Goal: Navigation & Orientation: Find specific page/section

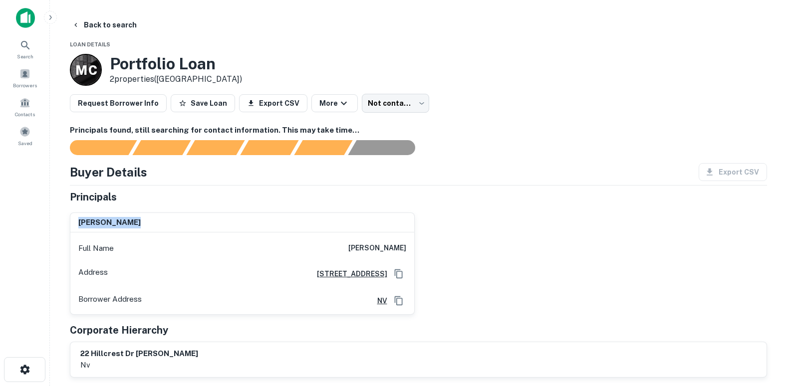
drag, startPoint x: 129, startPoint y: 206, endPoint x: 77, endPoint y: 210, distance: 51.6
click at [77, 213] on div "[PERSON_NAME]" at bounding box center [242, 223] width 344 height 20
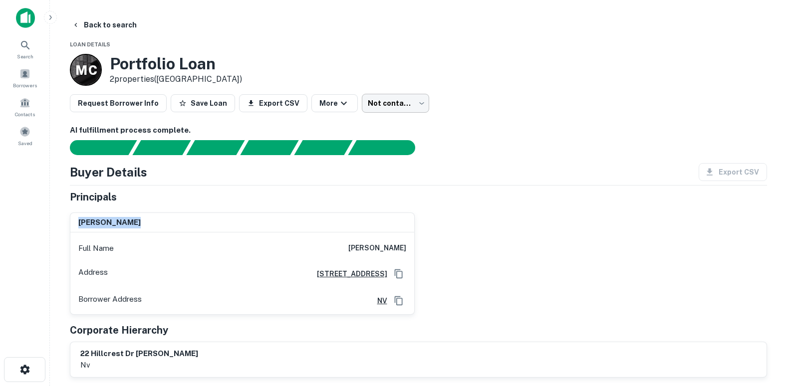
click at [341, 96] on body "Search Borrowers Contacts Saved Back to search Loan Details M C Portfolio Loan …" at bounding box center [393, 193] width 787 height 386
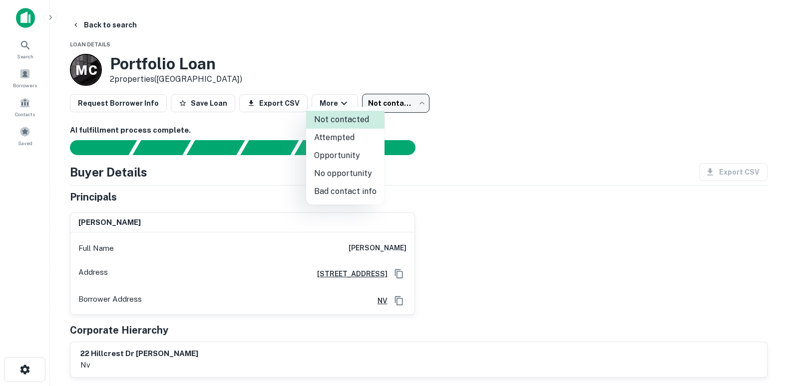
click at [584, 86] on div at bounding box center [397, 193] width 795 height 386
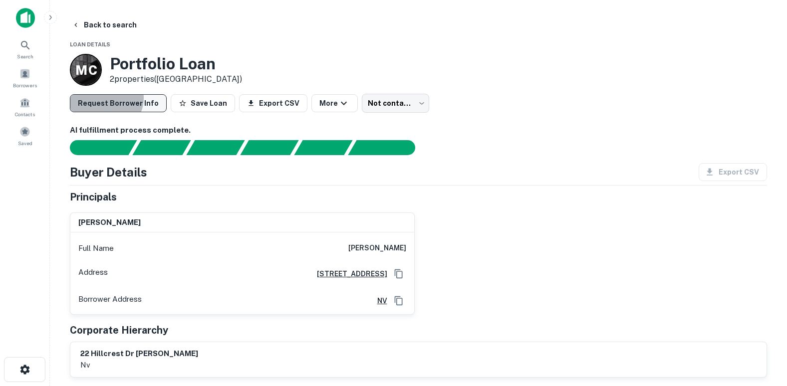
click at [105, 94] on button "Request Borrower Info" at bounding box center [118, 103] width 97 height 18
click at [25, 110] on span "Contacts" at bounding box center [25, 114] width 20 height 8
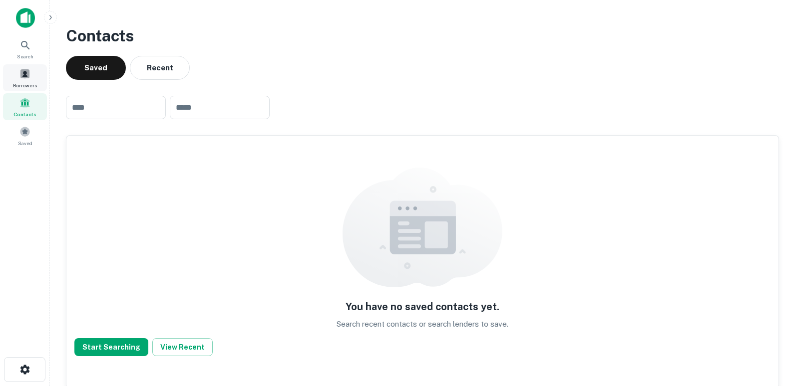
click at [28, 72] on span at bounding box center [24, 73] width 11 height 11
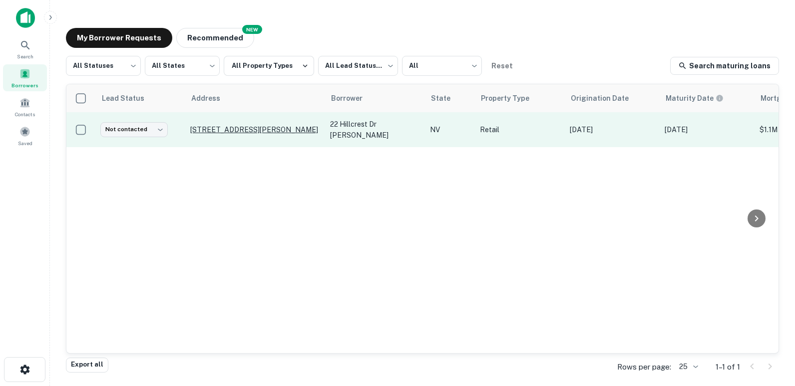
click at [215, 127] on p "[STREET_ADDRESS][PERSON_NAME]" at bounding box center [255, 129] width 130 height 9
